Goal: Find specific page/section: Find specific page/section

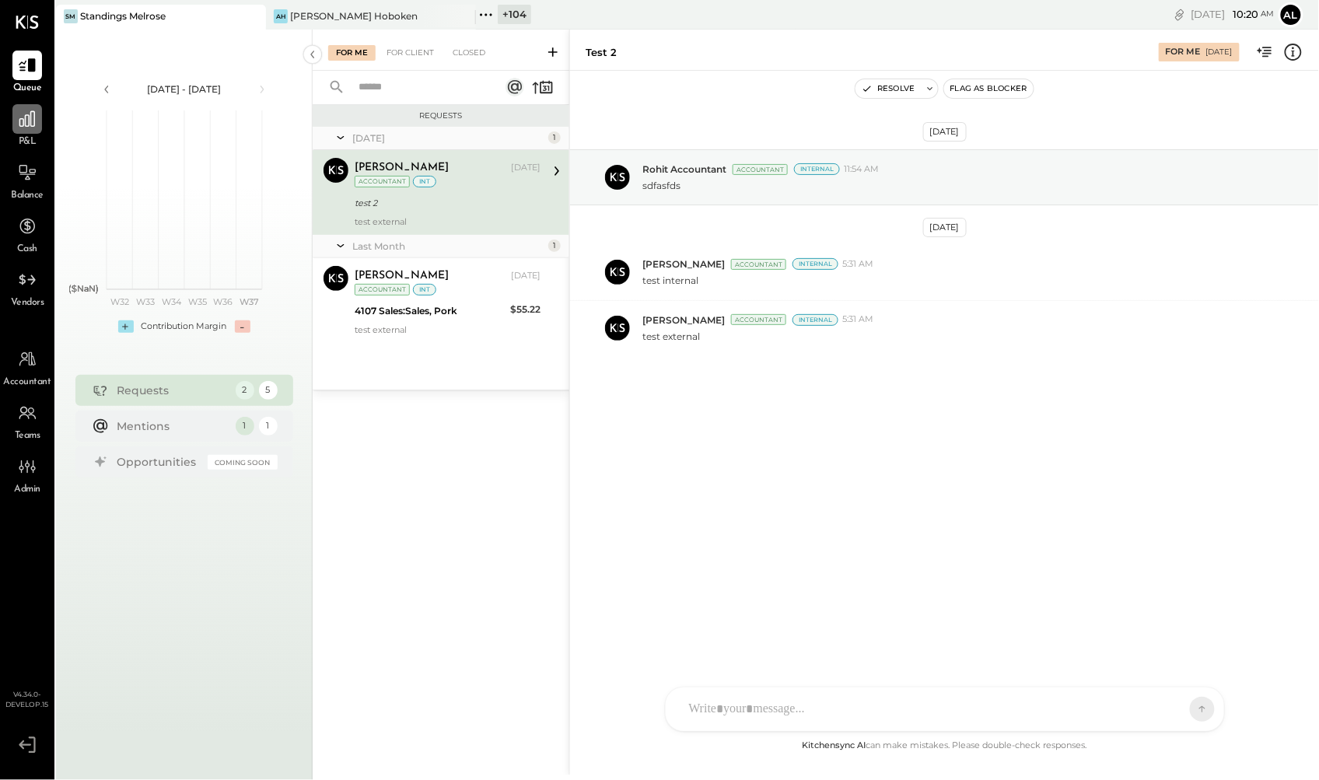
click at [21, 126] on icon at bounding box center [27, 119] width 16 height 16
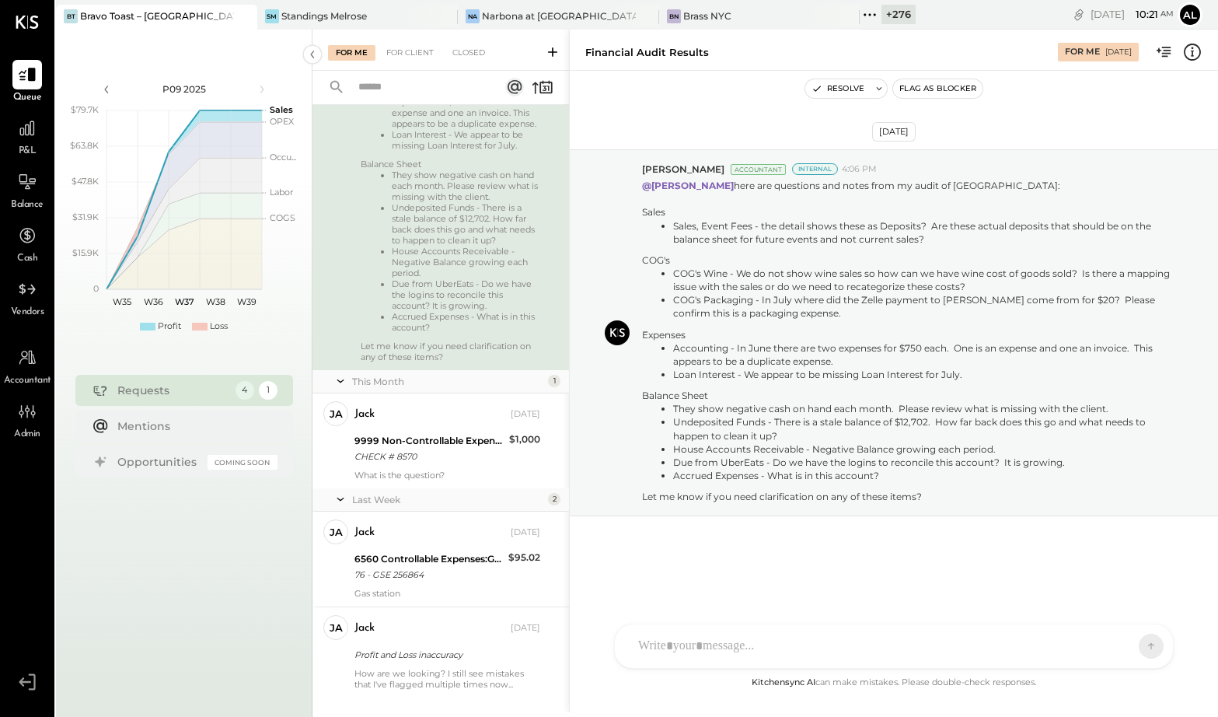
scroll to position [447, 0]
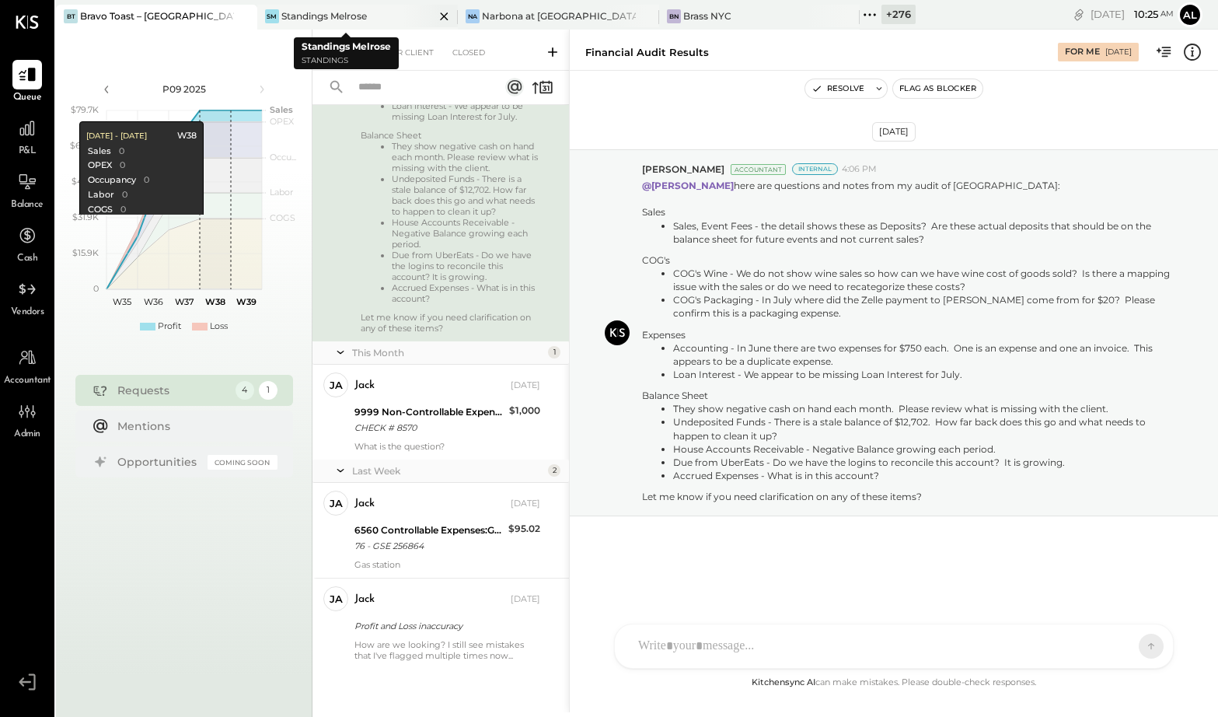
click at [438, 17] on icon at bounding box center [444, 16] width 19 height 19
